Goal: Find specific page/section: Find specific page/section

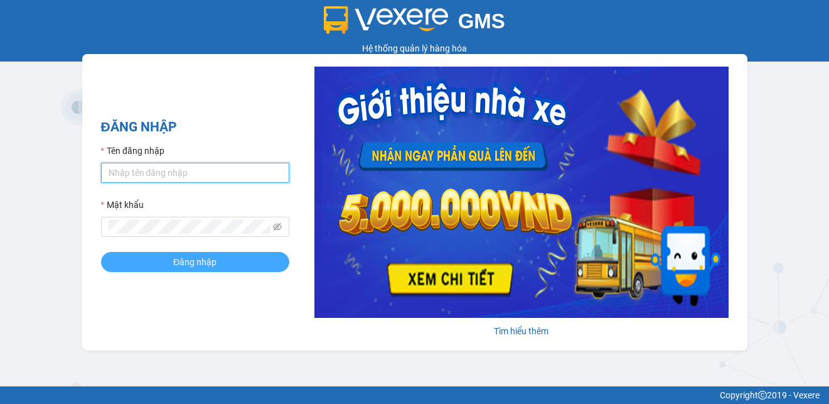
type input "kttc3.mocthao"
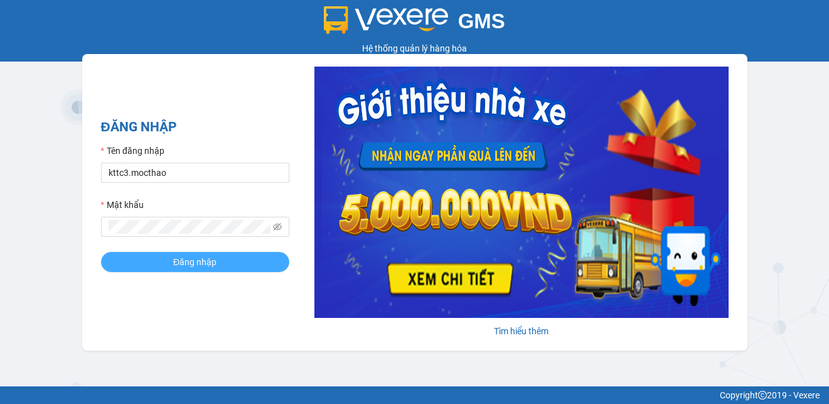
click at [216, 267] on span "Đăng nhập" at bounding box center [194, 262] width 43 height 14
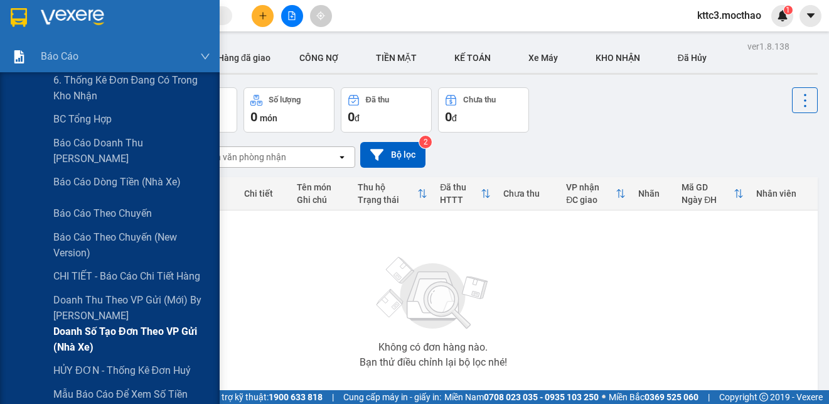
click at [116, 335] on span "Doanh số tạo đơn theo VP gửi (nhà xe)" at bounding box center [131, 338] width 157 height 31
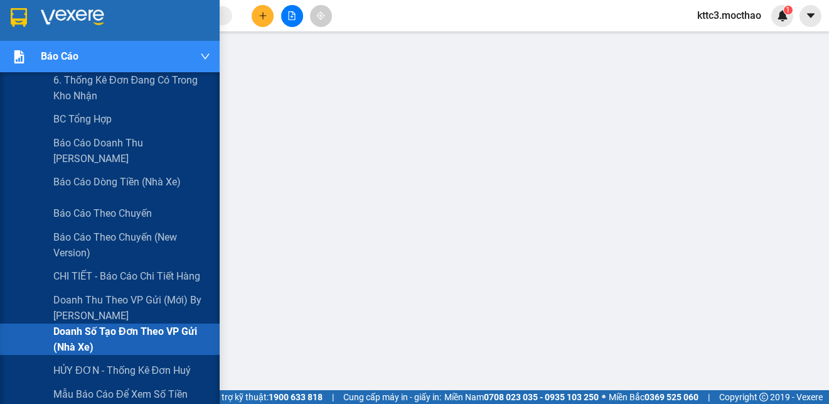
click at [205, 50] on div "Báo cáo" at bounding box center [126, 56] width 170 height 31
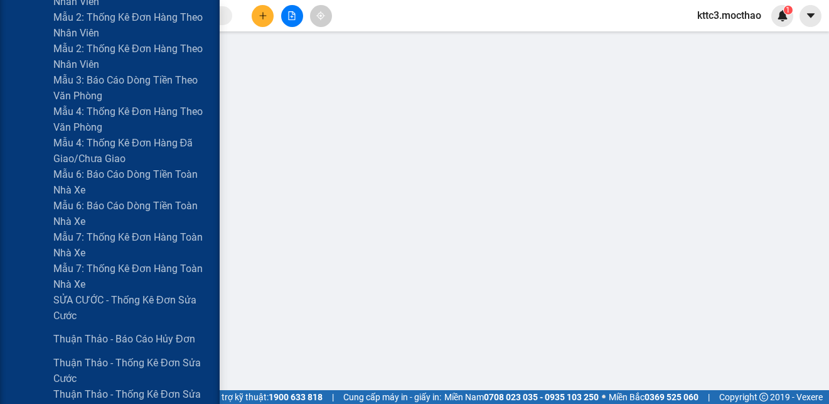
scroll to position [691, 0]
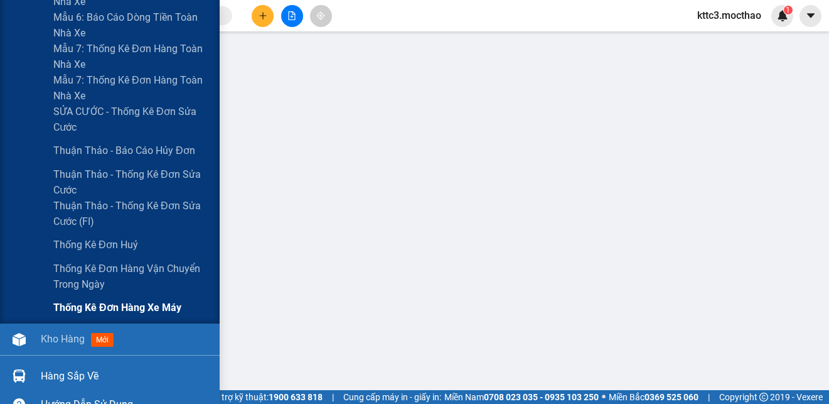
drag, startPoint x: 158, startPoint y: 310, endPoint x: 143, endPoint y: 295, distance: 21.3
click at [158, 310] on span "Thống kê đơn hàng xe máy" at bounding box center [117, 307] width 128 height 16
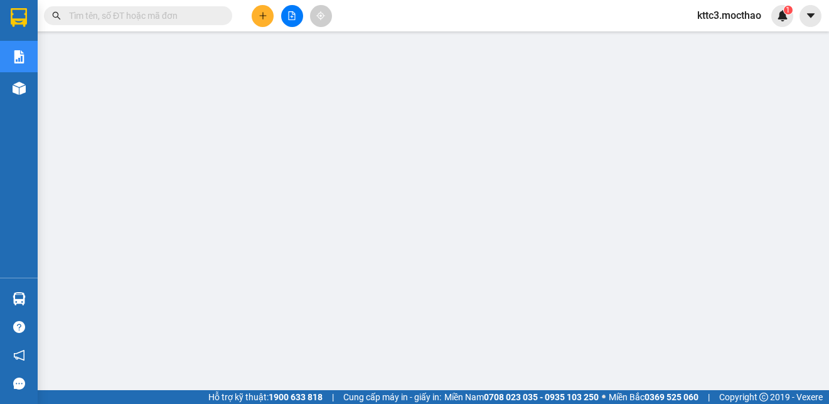
click at [167, 12] on input "text" at bounding box center [143, 16] width 148 height 14
paste input "0917391444"
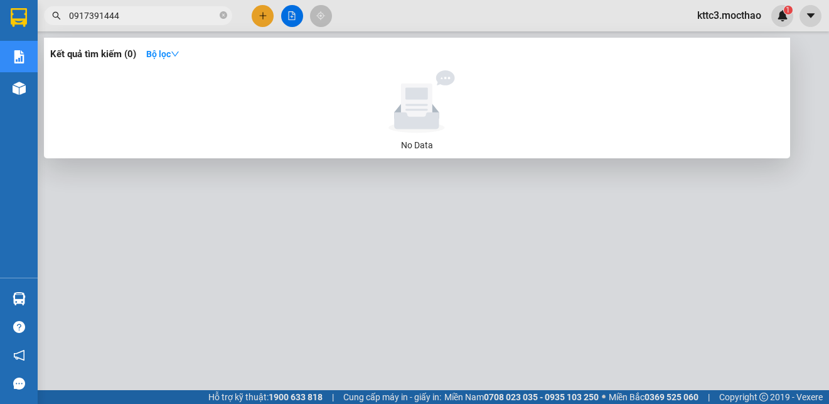
type input "0917391444"
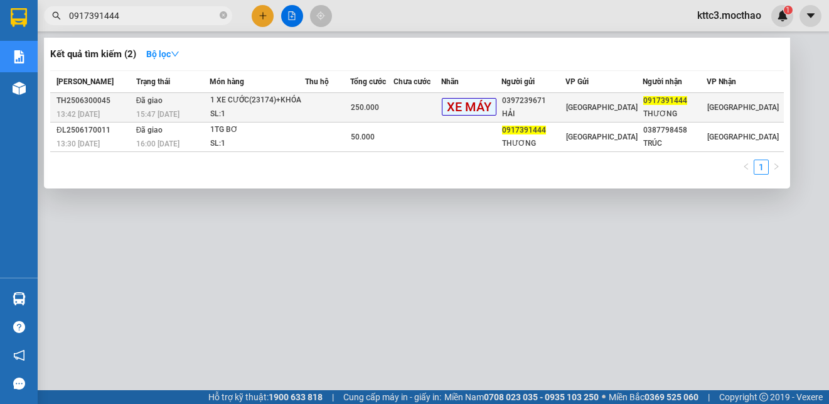
click at [239, 106] on div "1 XE CƯỚC(23174)+KHÓA" at bounding box center [257, 101] width 94 height 14
